Goal: Task Accomplishment & Management: Use online tool/utility

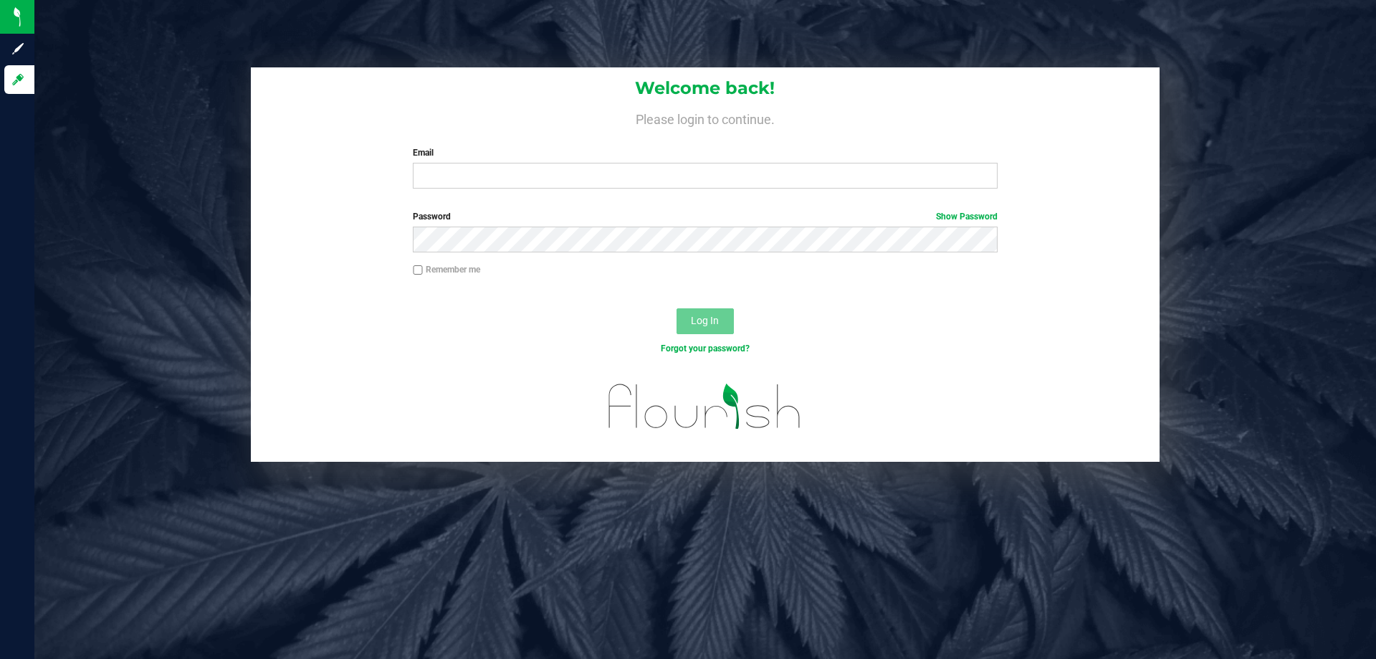
click at [545, 191] on div "Welcome back! Please login to continue. Email Required Please format your email…" at bounding box center [705, 133] width 909 height 133
click at [543, 171] on input "Email" at bounding box center [705, 176] width 584 height 26
type input "[EMAIL_ADDRESS][DOMAIN_NAME]"
click at [677, 308] on button "Log In" at bounding box center [705, 321] width 57 height 26
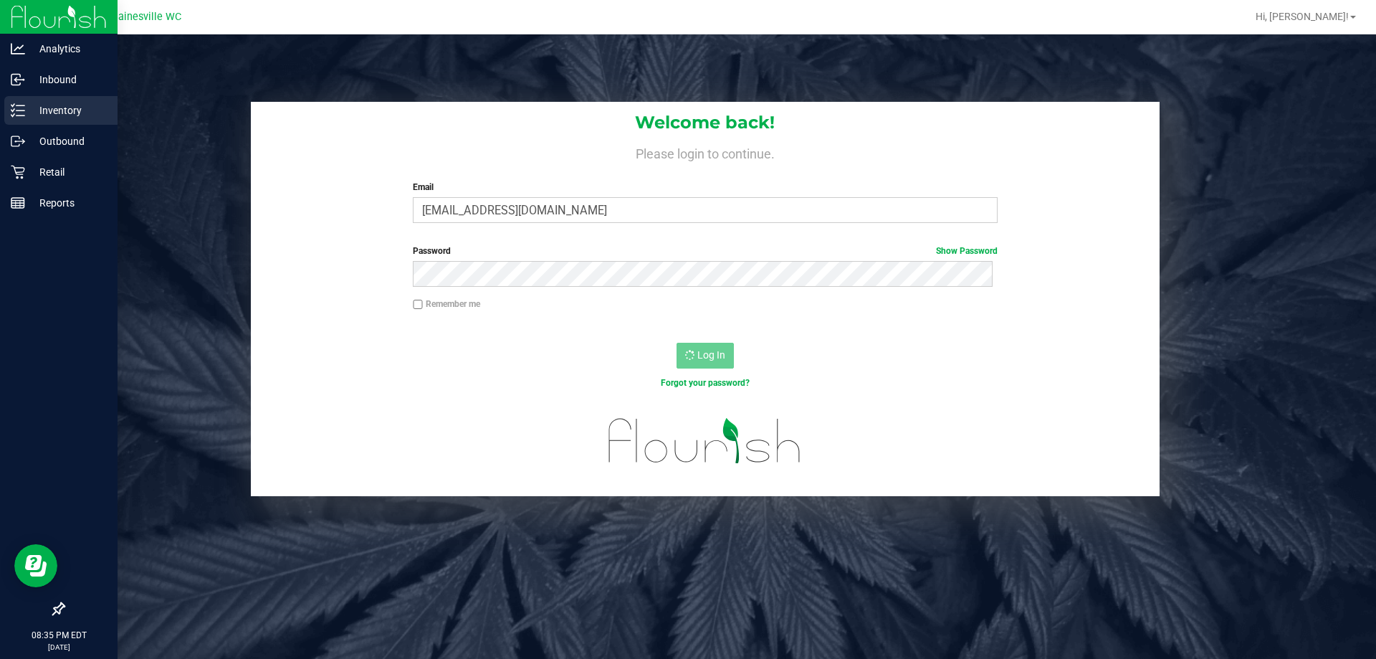
click at [29, 109] on p "Inventory" at bounding box center [68, 110] width 86 height 17
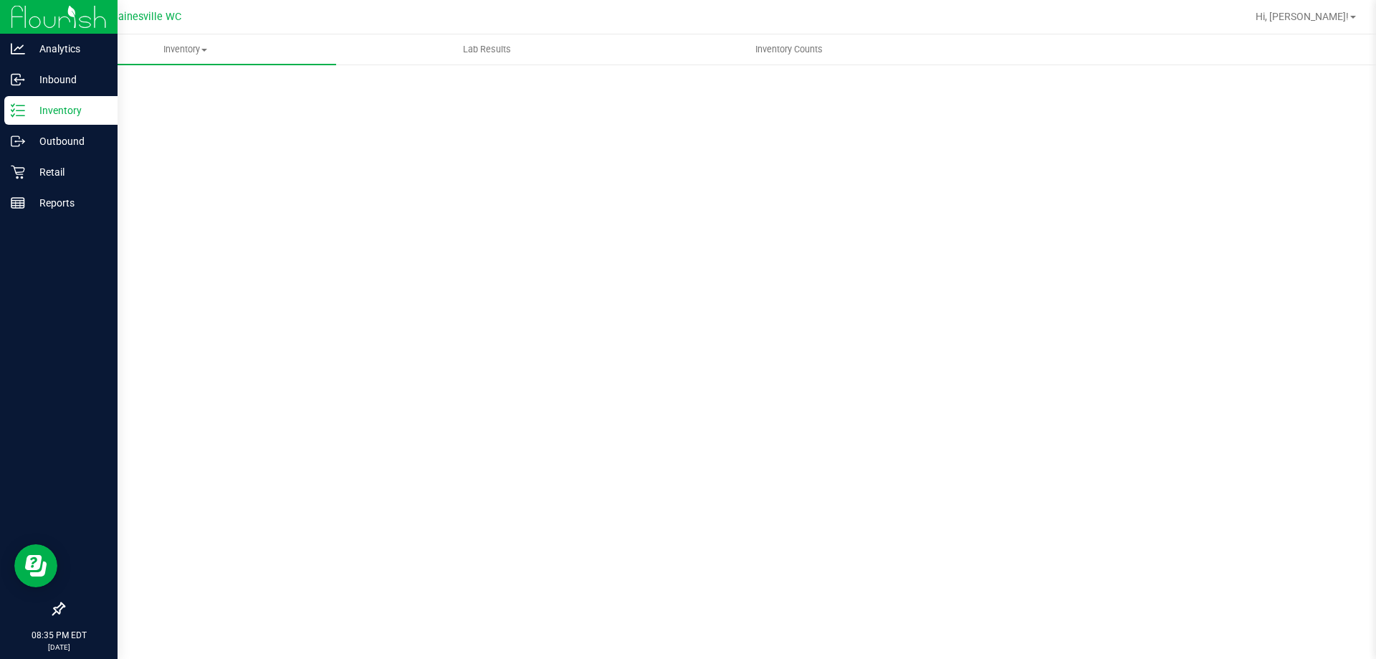
click at [30, 111] on p "Inventory" at bounding box center [68, 110] width 86 height 17
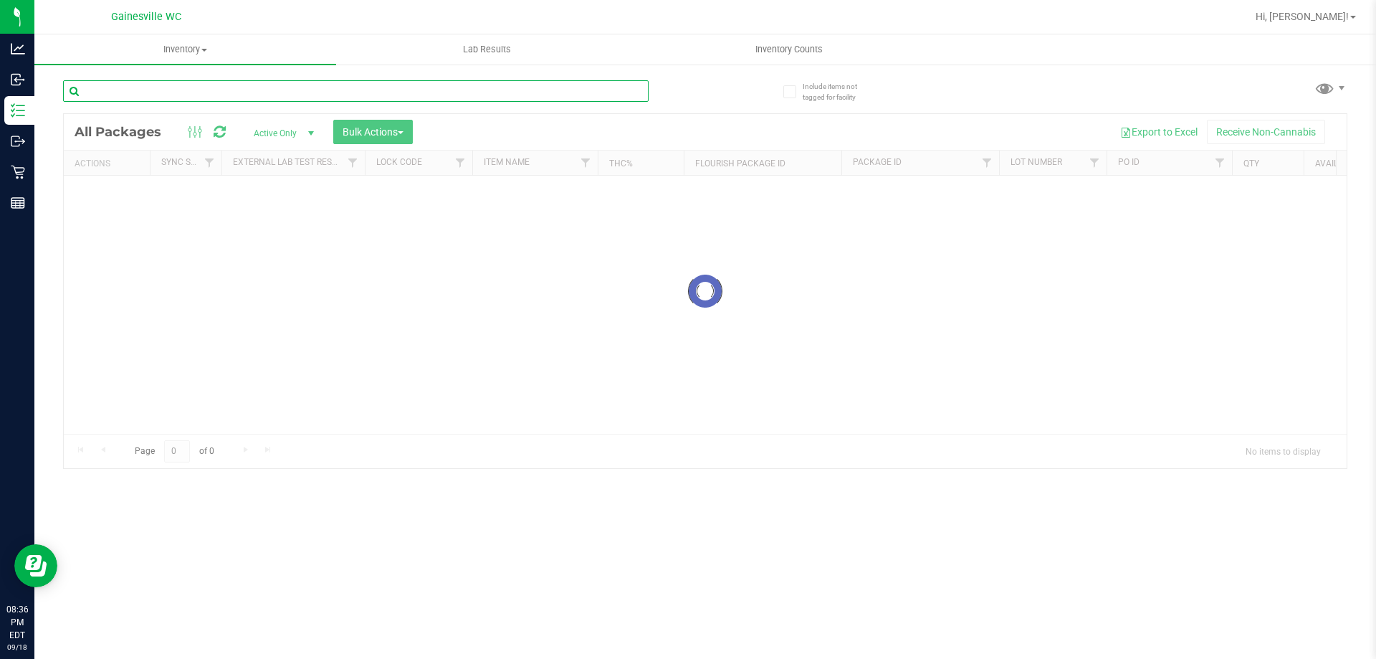
click at [183, 84] on input "text" at bounding box center [356, 91] width 586 height 22
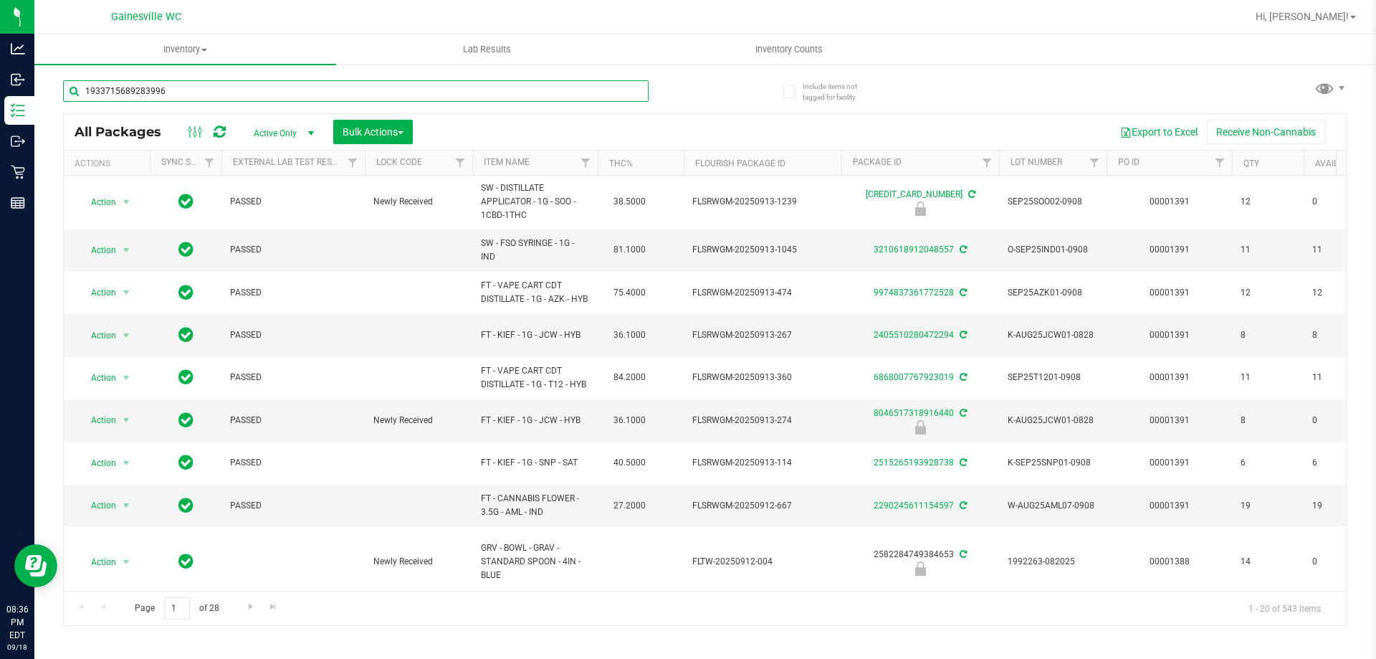
type input "1933715689283996"
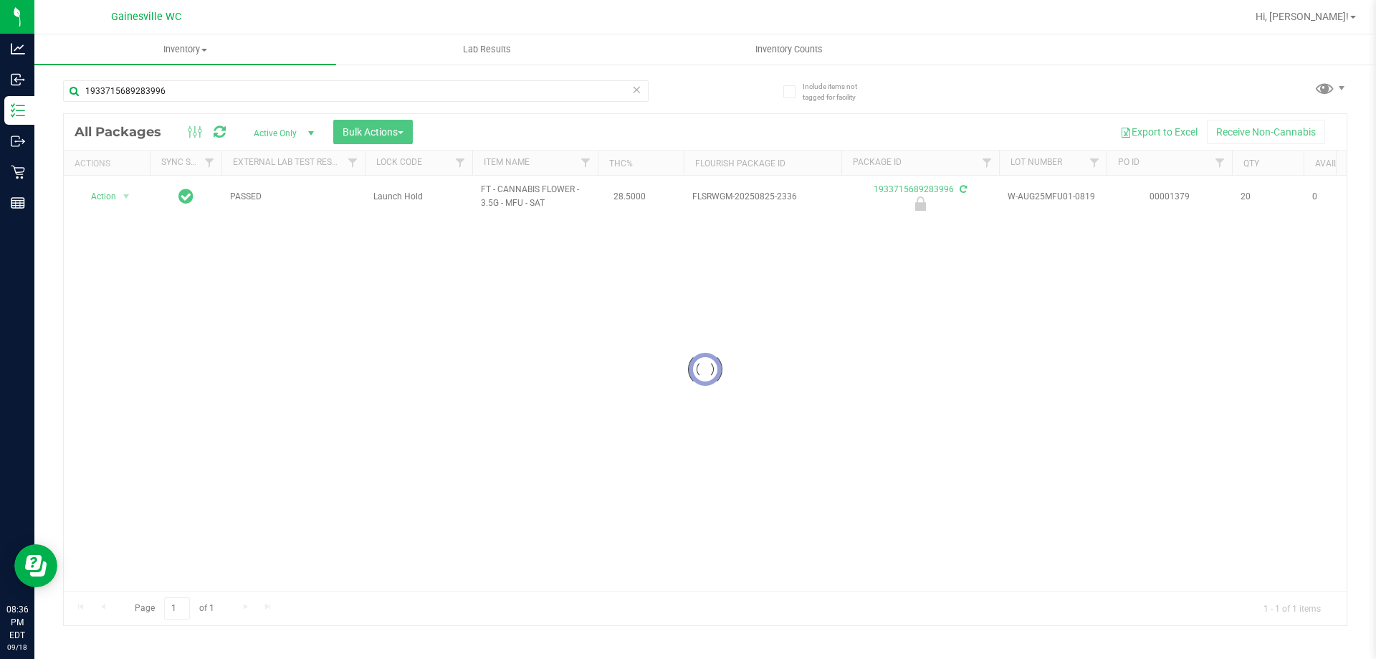
click at [119, 195] on div at bounding box center [705, 369] width 1283 height 511
click at [119, 195] on span "select" at bounding box center [127, 196] width 18 height 20
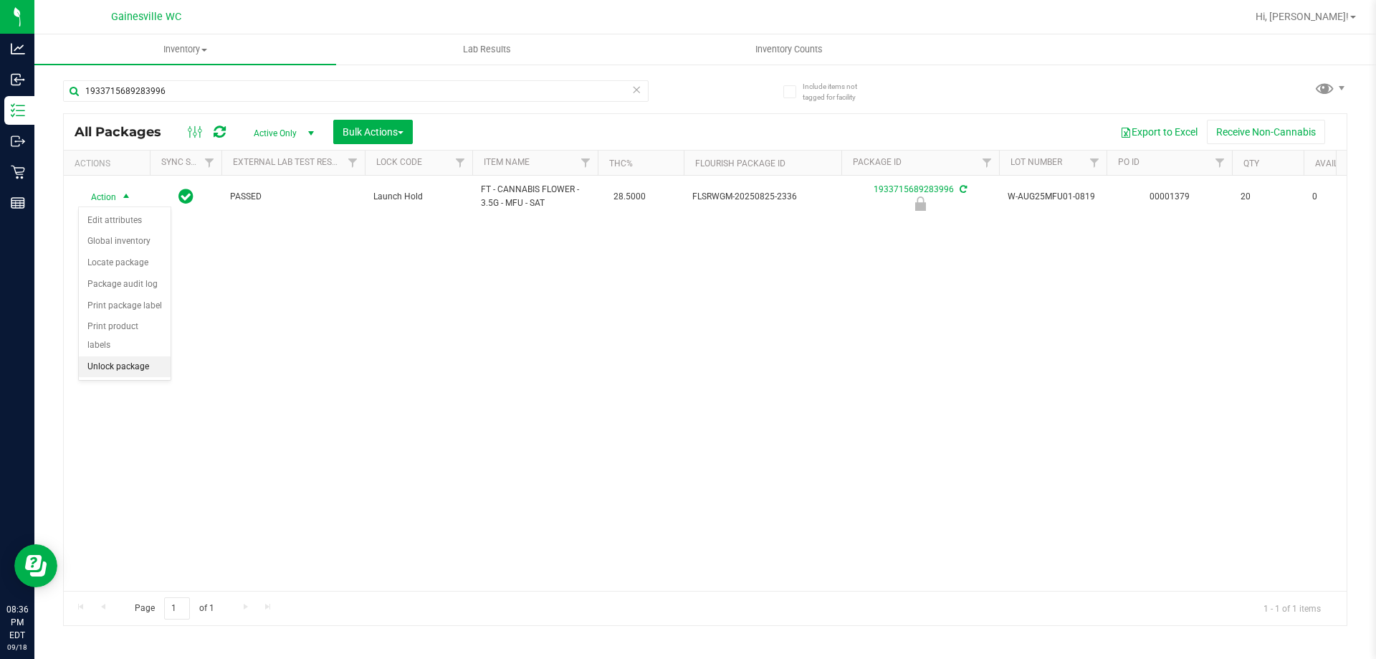
click at [114, 356] on li "Unlock package" at bounding box center [125, 367] width 92 height 22
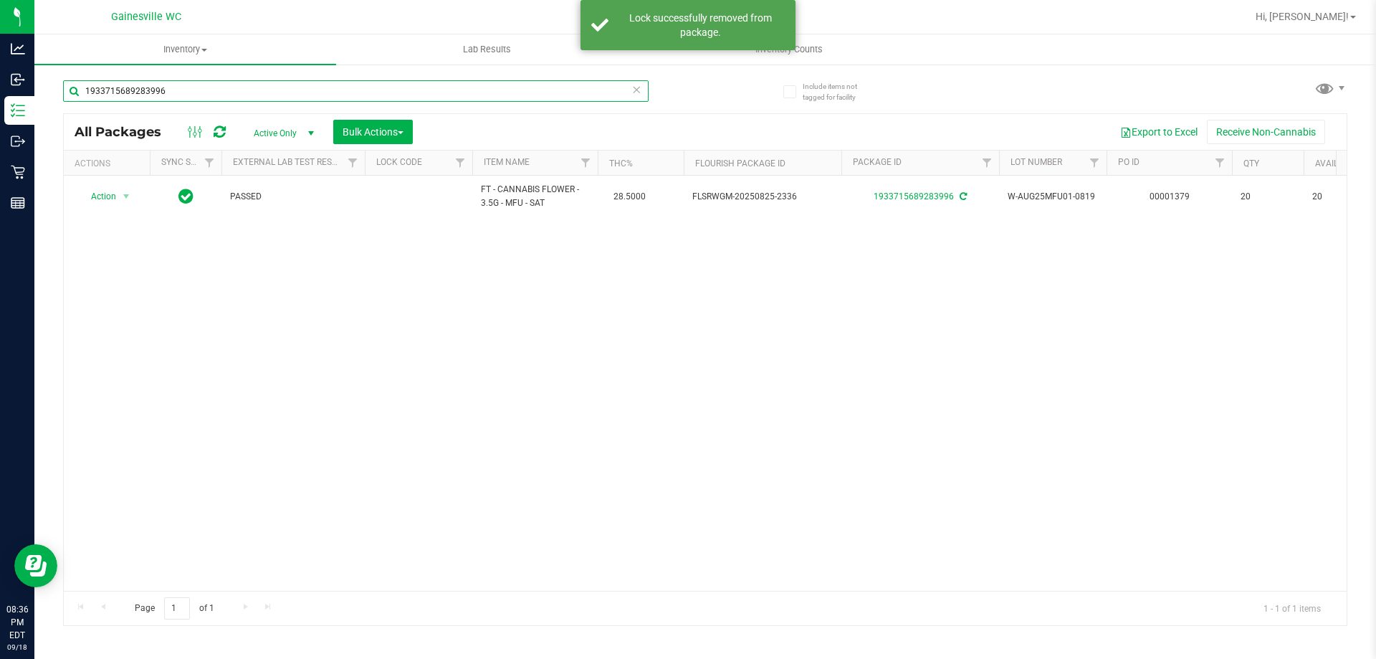
click at [629, 94] on input "1933715689283996" at bounding box center [356, 91] width 586 height 22
